Goal: Task Accomplishment & Management: Complete application form

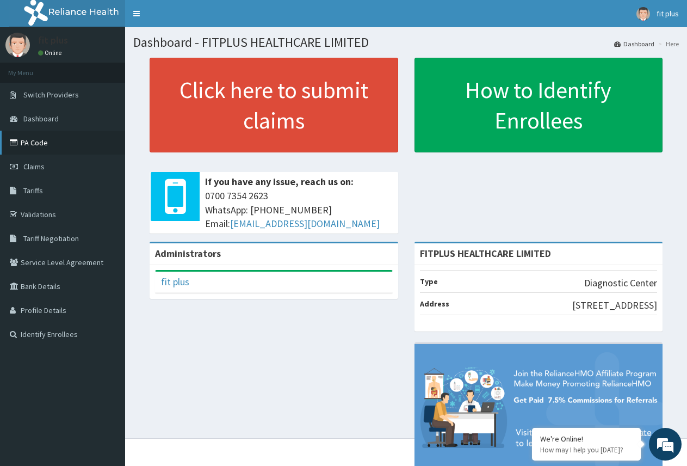
click at [46, 148] on link "PA Code" at bounding box center [62, 143] width 125 height 24
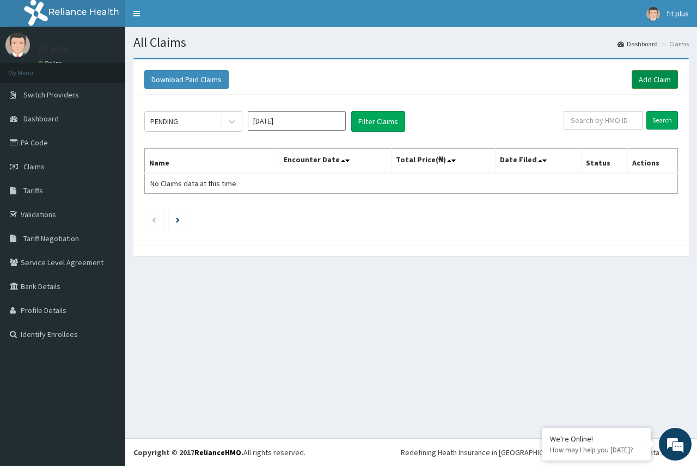
click at [652, 77] on link "Add Claim" at bounding box center [654, 79] width 46 height 19
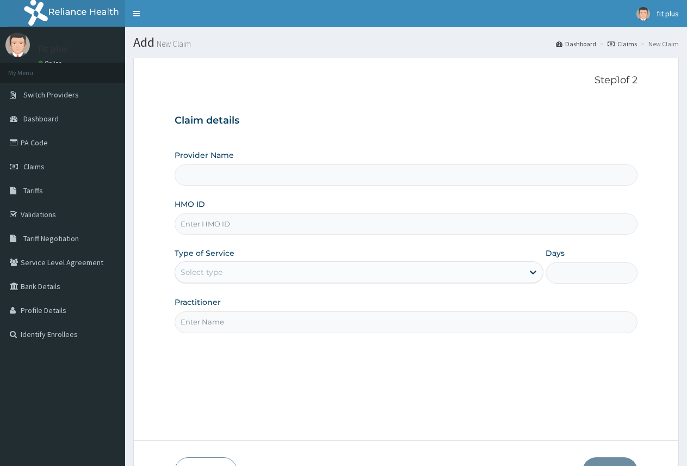
drag, startPoint x: 225, startPoint y: 173, endPoint x: 216, endPoint y: 178, distance: 10.7
click at [220, 174] on input "Provider Name" at bounding box center [406, 174] width 463 height 21
type input "FITPLUS HEALTHCARE LIMITED"
click at [220, 230] on input "HMO ID" at bounding box center [406, 223] width 463 height 21
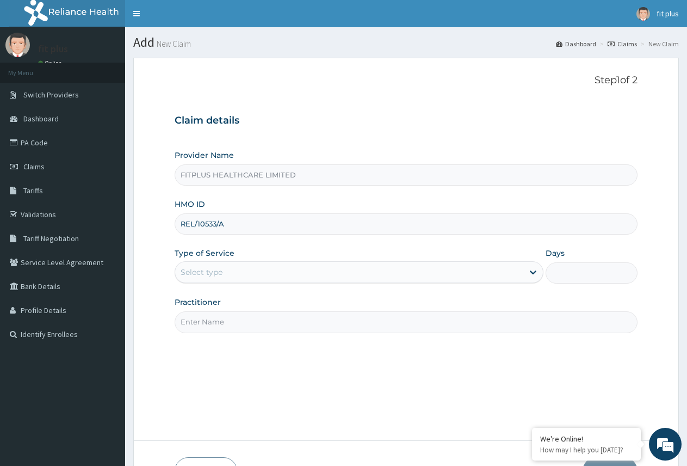
type input "REL/10533/A"
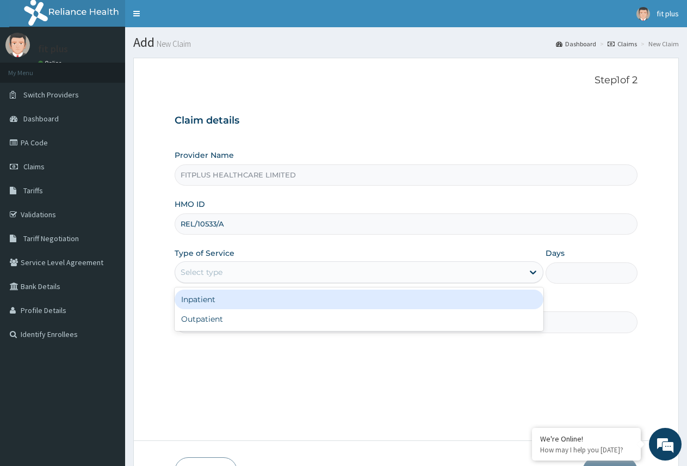
click at [226, 266] on div "Select type" at bounding box center [349, 271] width 348 height 17
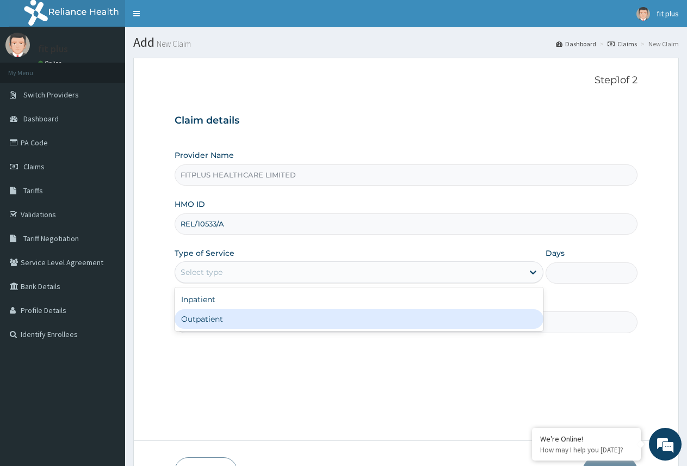
click at [224, 324] on div "Outpatient" at bounding box center [359, 319] width 368 height 20
type input "1"
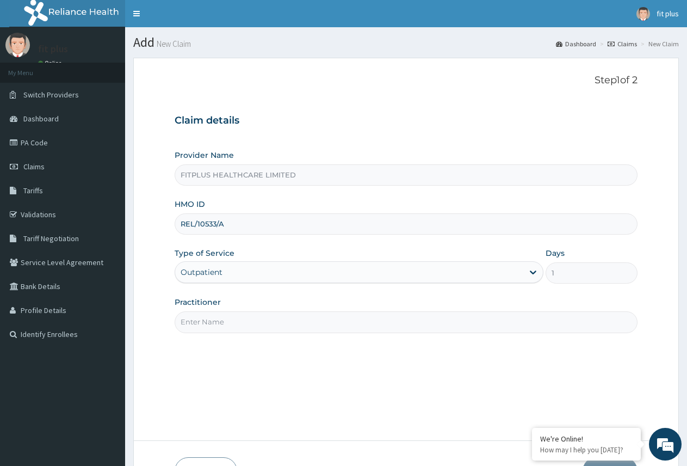
click at [226, 325] on input "Practitioner" at bounding box center [406, 321] width 463 height 21
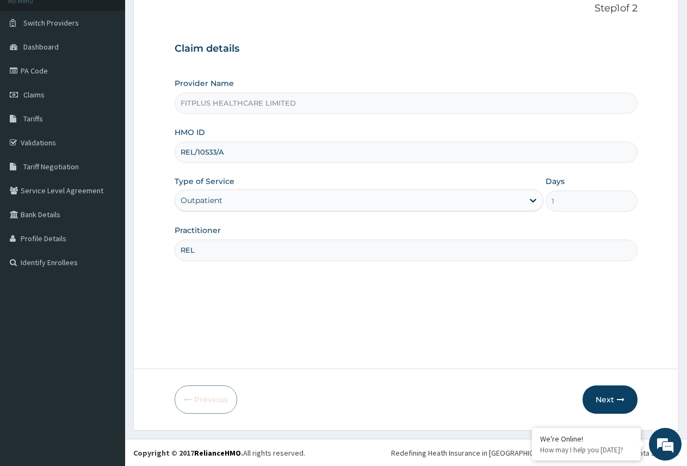
scroll to position [72, 0]
type input "REL"
click at [606, 393] on button "Next" at bounding box center [610, 399] width 55 height 28
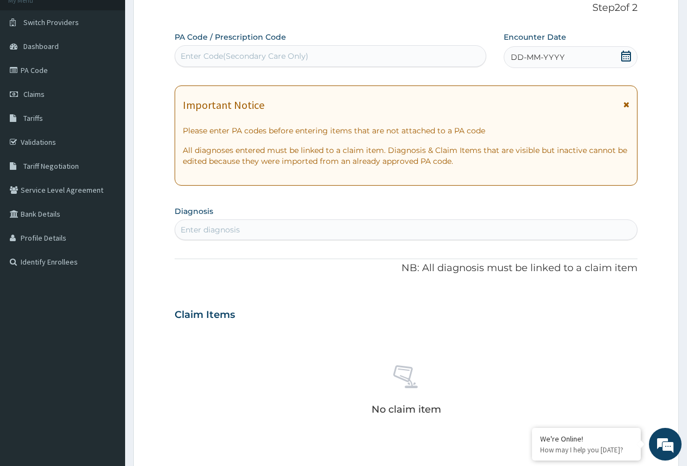
drag, startPoint x: 207, startPoint y: 56, endPoint x: 197, endPoint y: 57, distance: 9.8
click at [197, 57] on div "Enter Code(Secondary Care Only)" at bounding box center [245, 56] width 128 height 11
paste input "PA/31AC62"
type input "PA/31AC62"
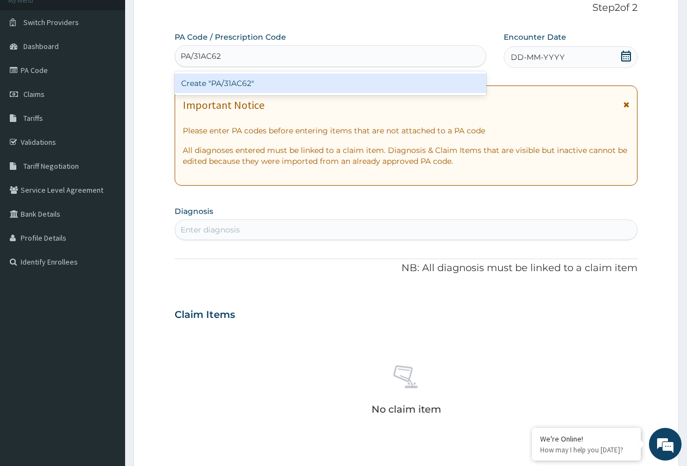
click at [201, 77] on div "Create "PA/31AC62"" at bounding box center [331, 83] width 312 height 20
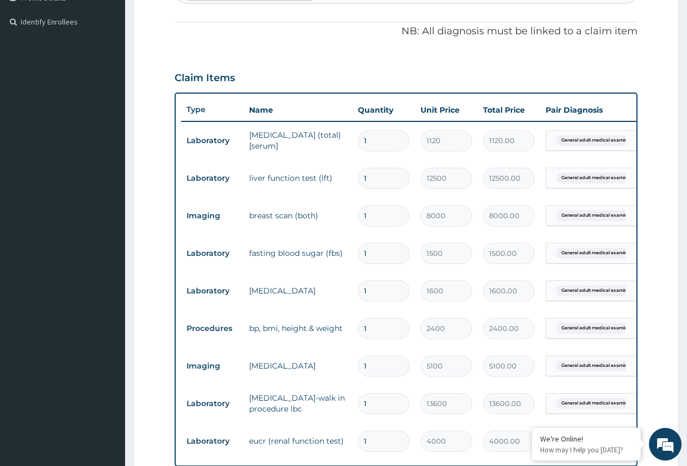
scroll to position [303, 0]
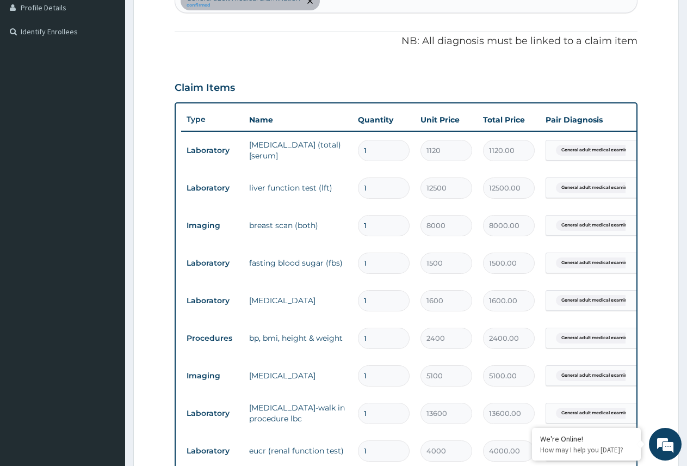
click at [260, 309] on td "[MEDICAL_DATA]" at bounding box center [298, 301] width 109 height 22
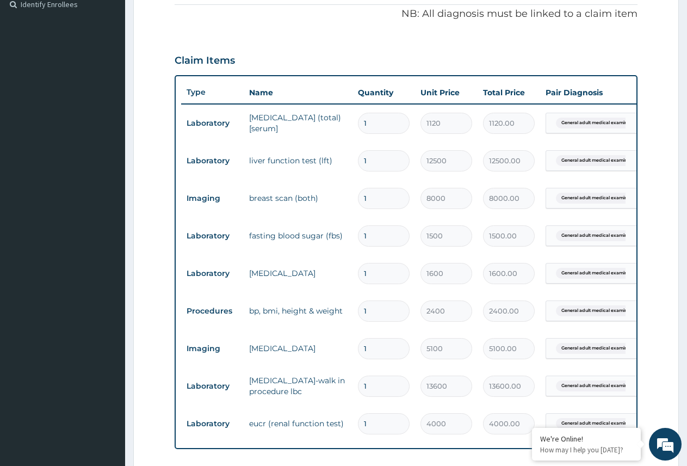
scroll to position [357, 0]
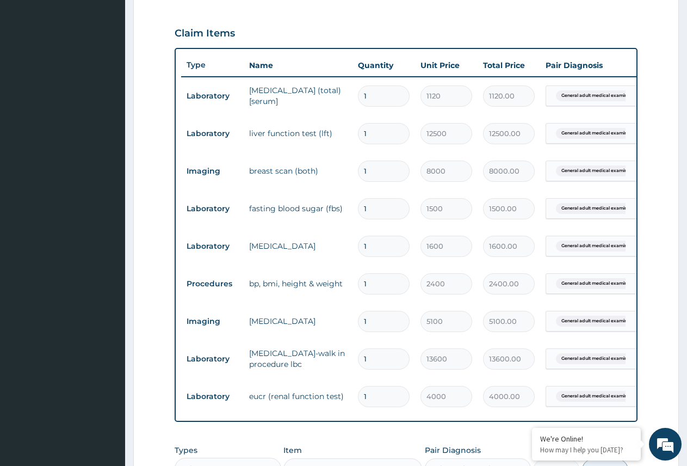
click at [332, 304] on tr "Imaging [MEDICAL_DATA] 1 5100 5100.00 General adult medical examinat... [GEOGRA…" at bounding box center [447, 322] width 533 height 38
